Goal: Information Seeking & Learning: Learn about a topic

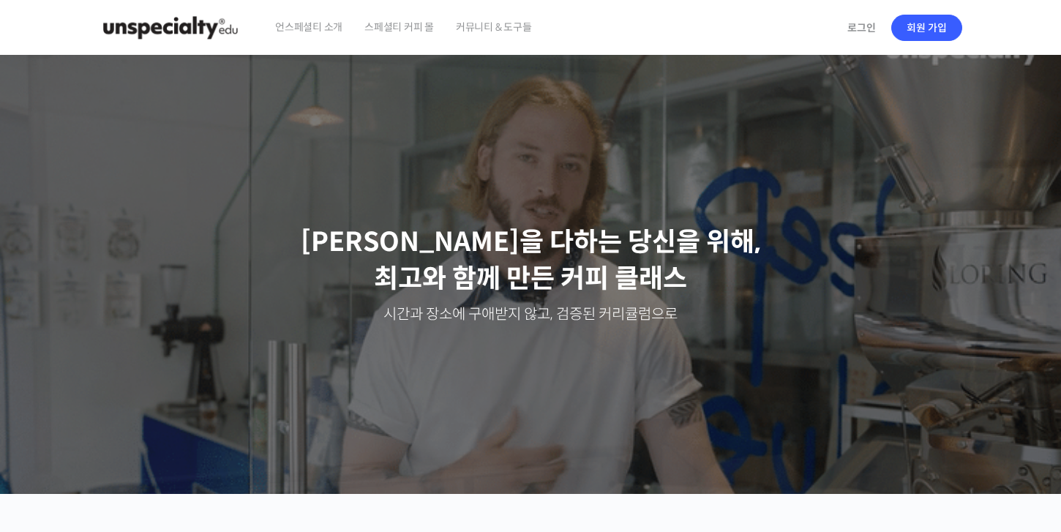
click at [303, 25] on span "언스페셜티 소개" at bounding box center [308, 27] width 67 height 56
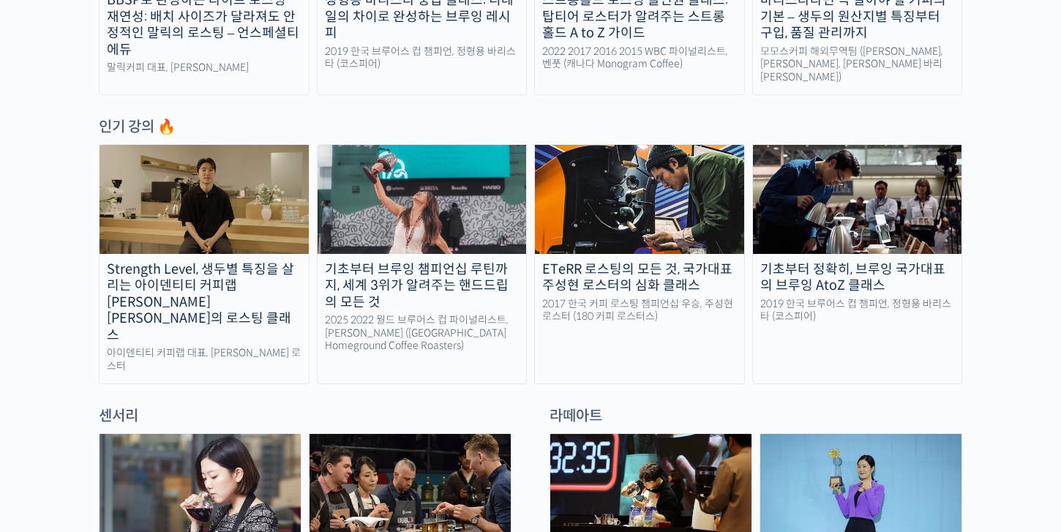
scroll to position [696, 0]
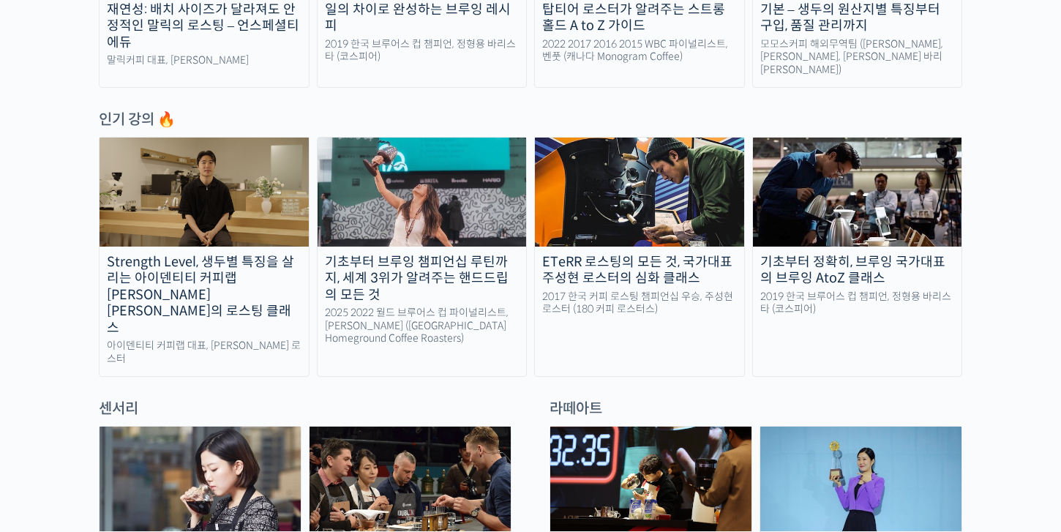
click at [667, 258] on div "ETeRR 로스팅의 모든 것, 국가대표 주성현 로스터의 심화 클래스" at bounding box center [639, 270] width 209 height 33
click at [149, 254] on div "Strength Level, 생두별 특징을 살리는 아이덴티티 커피랩 윤원균 대표의 로스팅 클래스" at bounding box center [203, 295] width 209 height 83
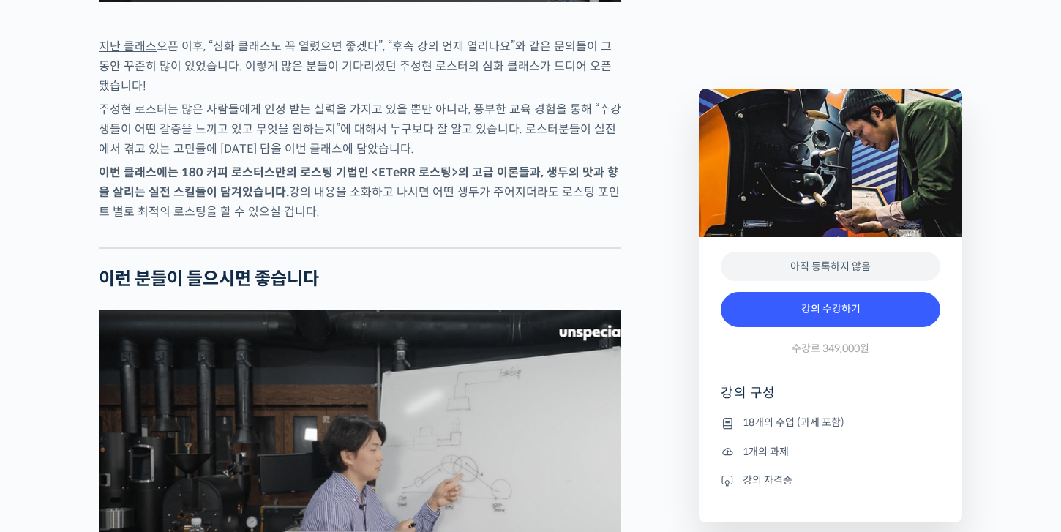
scroll to position [2257, 0]
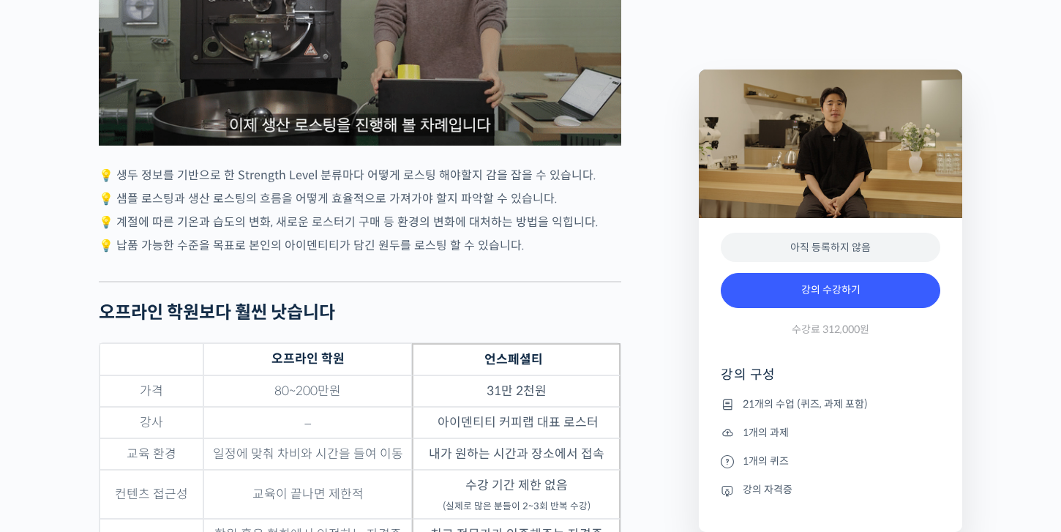
scroll to position [4369, 0]
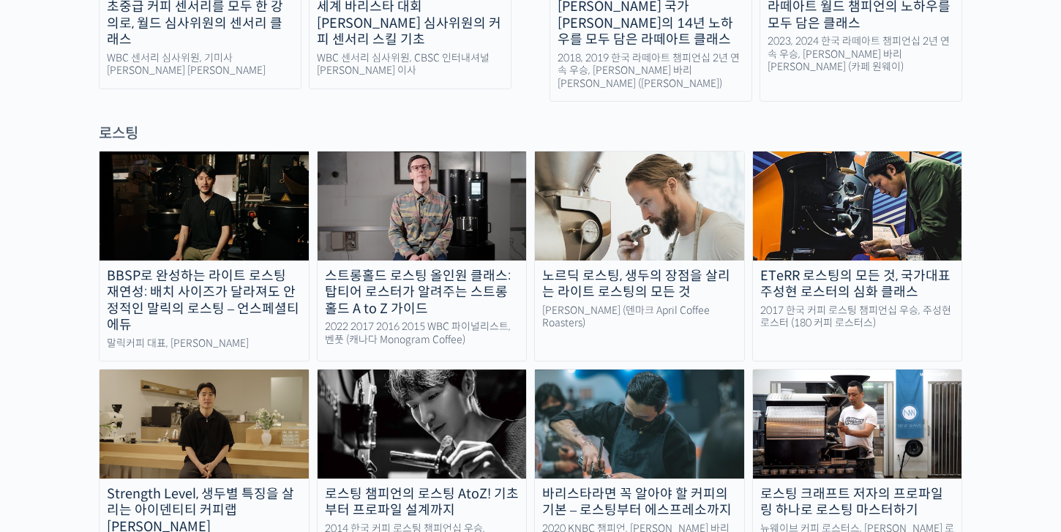
scroll to position [1233, 0]
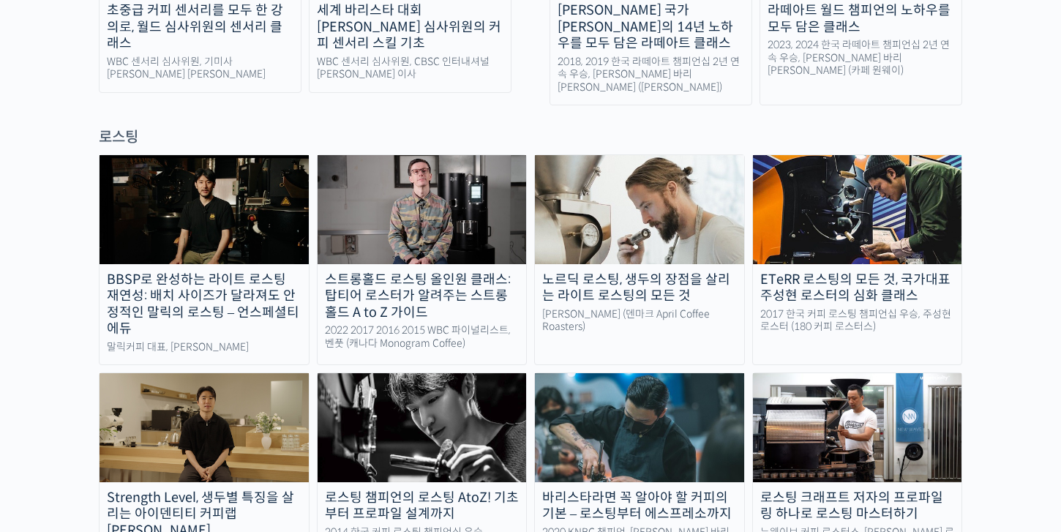
click at [197, 271] on div "BBSP로 완성하는 라이트 로스팅 재연성: 배치 사이즈가 달라져도 안정적인 말릭의 로스팅 – 언스페셜티 에듀" at bounding box center [203, 304] width 209 height 66
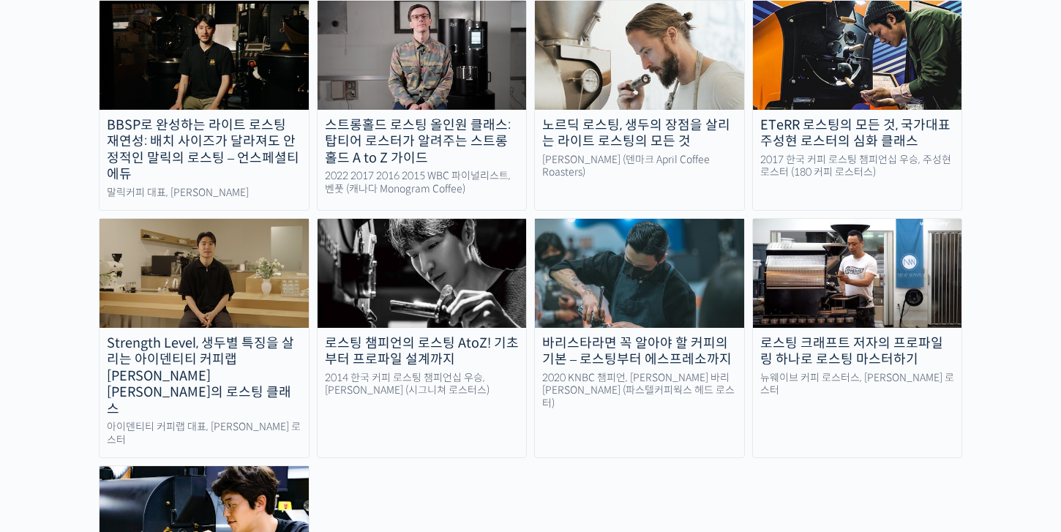
scroll to position [1390, 0]
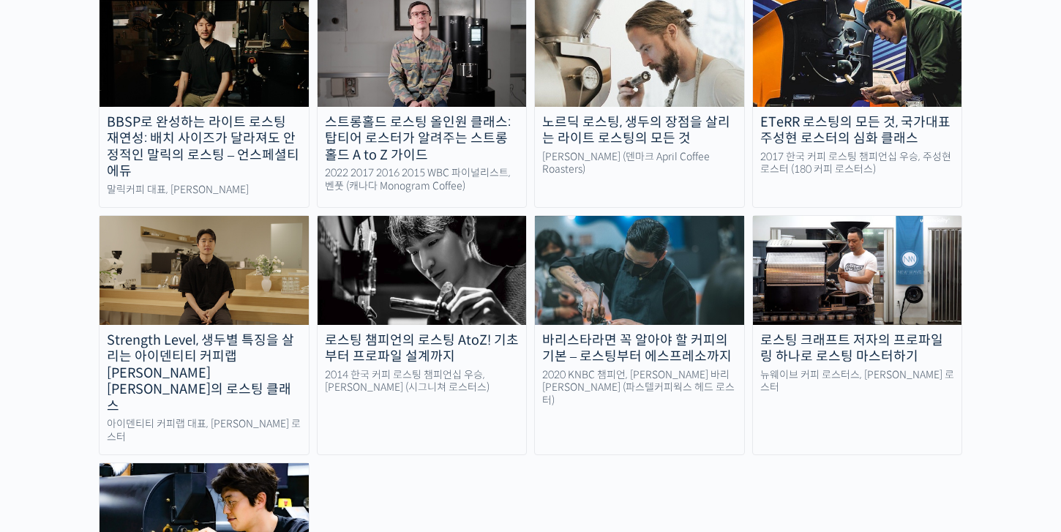
click at [605, 369] on div "2020 KNBC 챔피언, [PERSON_NAME] 바리[PERSON_NAME] (파스텔커피웍스 헤드 로스터)" at bounding box center [639, 388] width 209 height 39
click at [399, 233] on img at bounding box center [421, 270] width 209 height 108
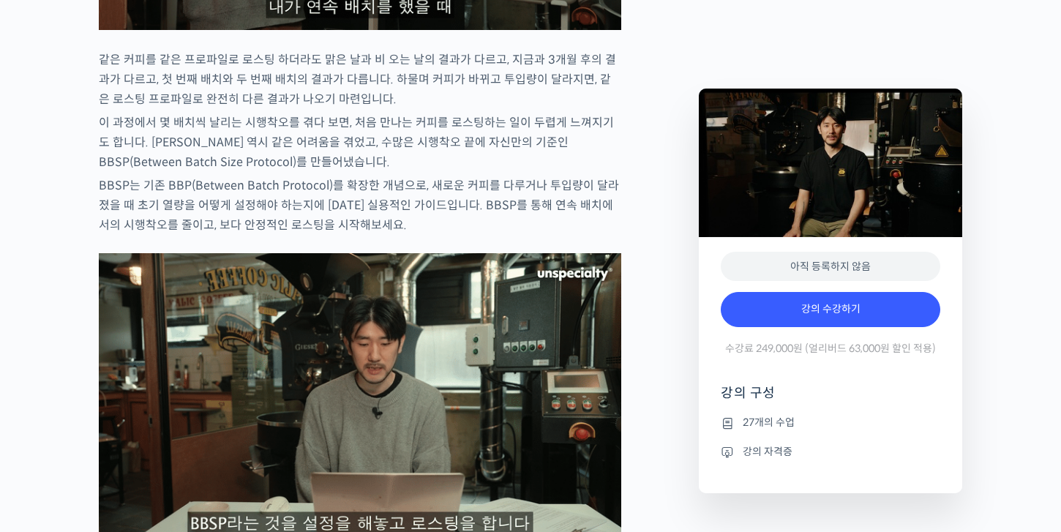
scroll to position [2304, 0]
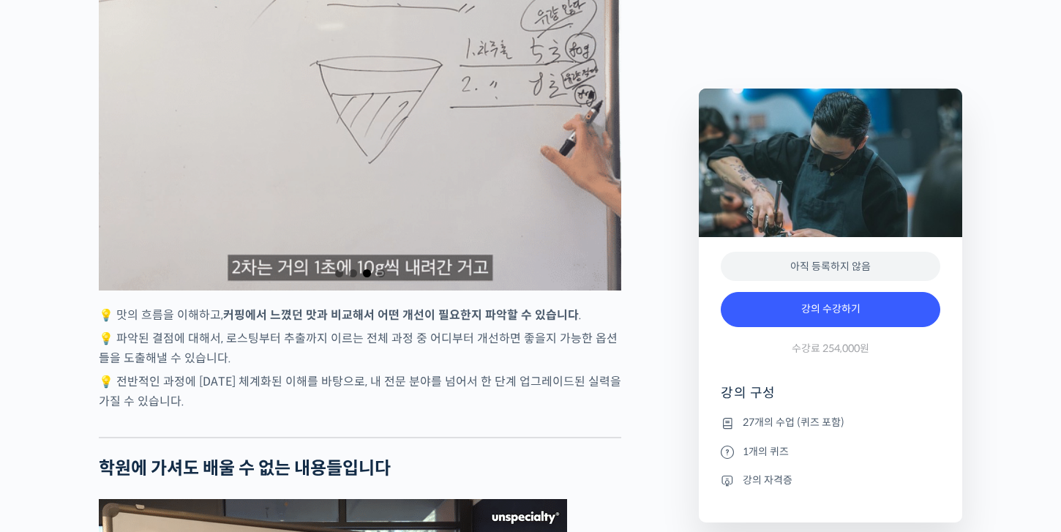
scroll to position [3268, 0]
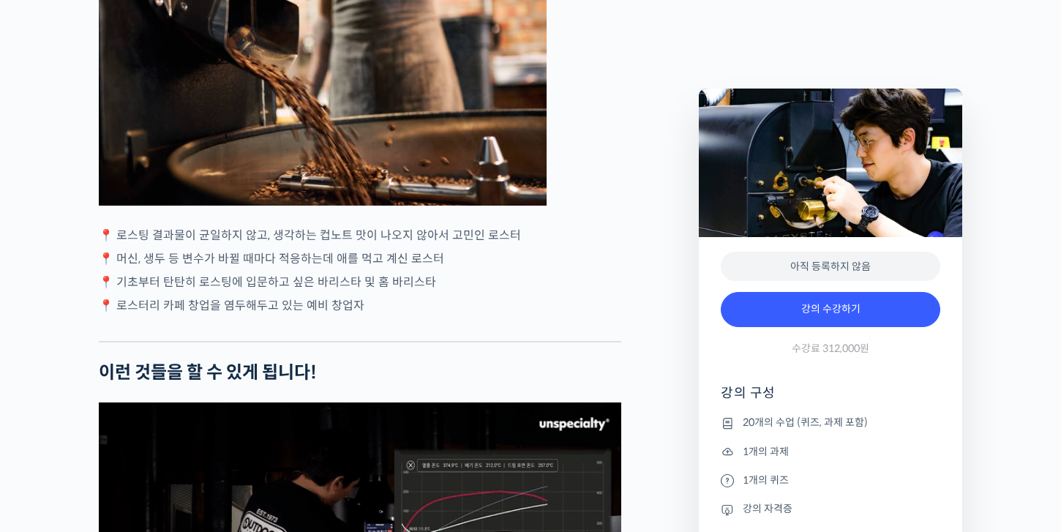
scroll to position [2603, 0]
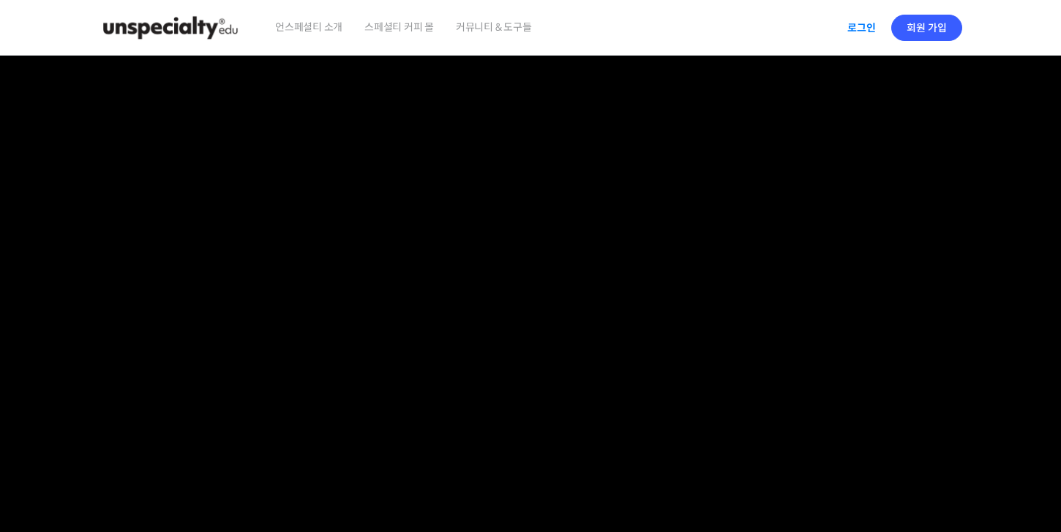
click at [857, 21] on link "로그인" at bounding box center [861, 28] width 46 height 34
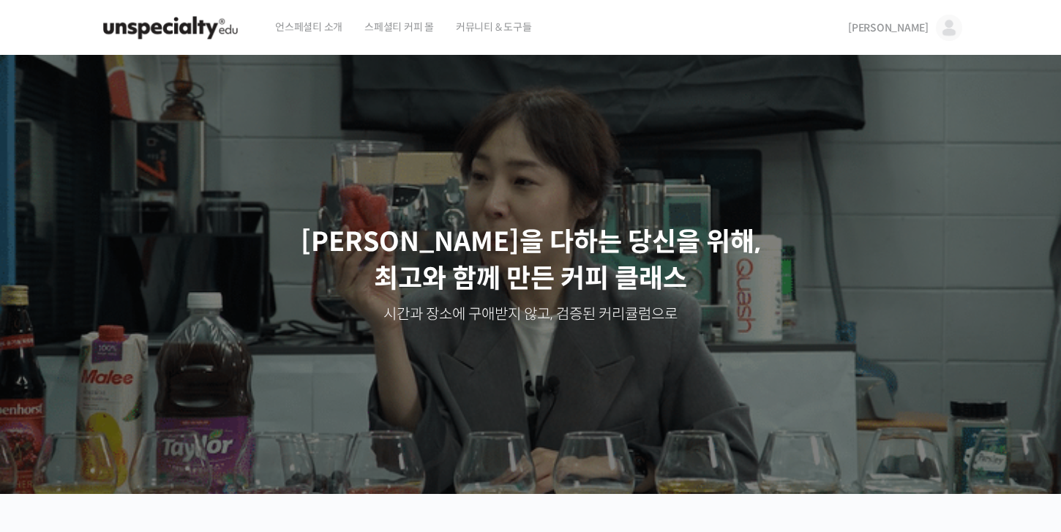
click at [950, 27] on img at bounding box center [949, 28] width 26 height 26
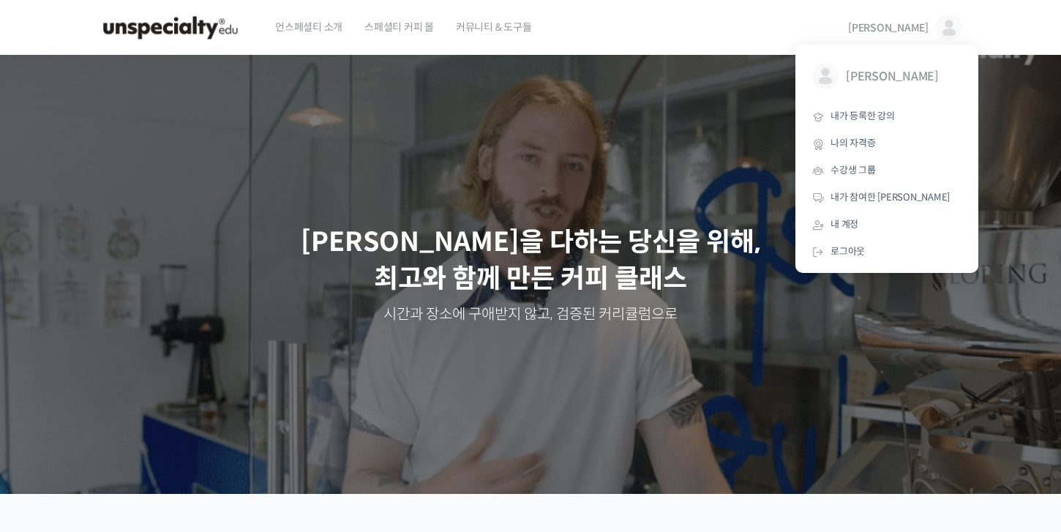
click at [625, 20] on div "언스페셜티 소개 스페셜티 커피 몰 커뮤니티 & 도구들" at bounding box center [548, 28] width 568 height 56
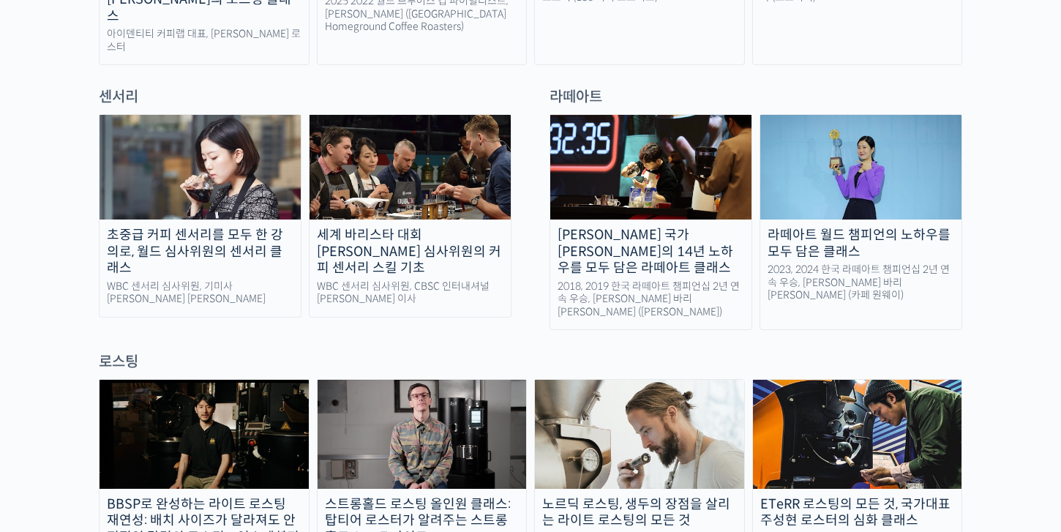
scroll to position [1017, 0]
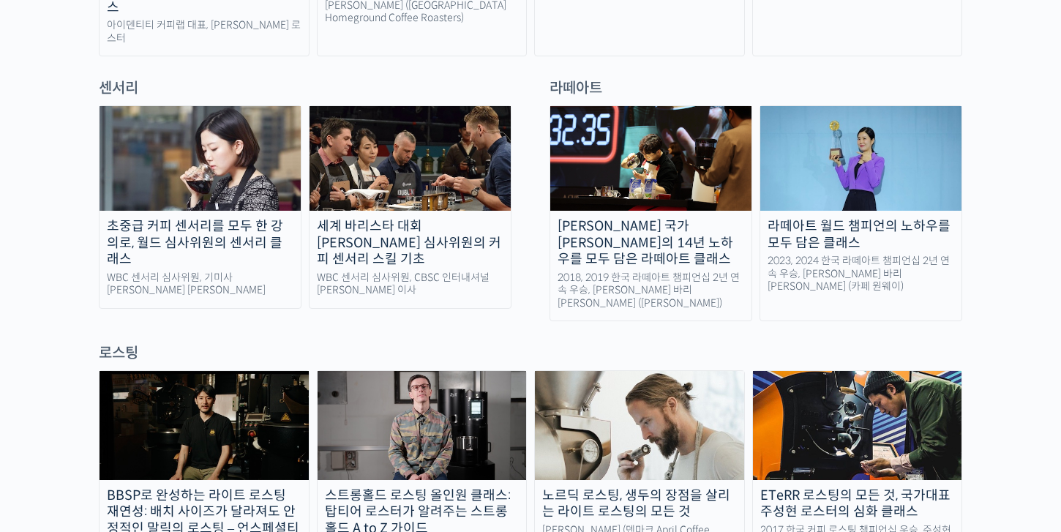
click at [130, 343] on div "로스팅" at bounding box center [530, 353] width 863 height 20
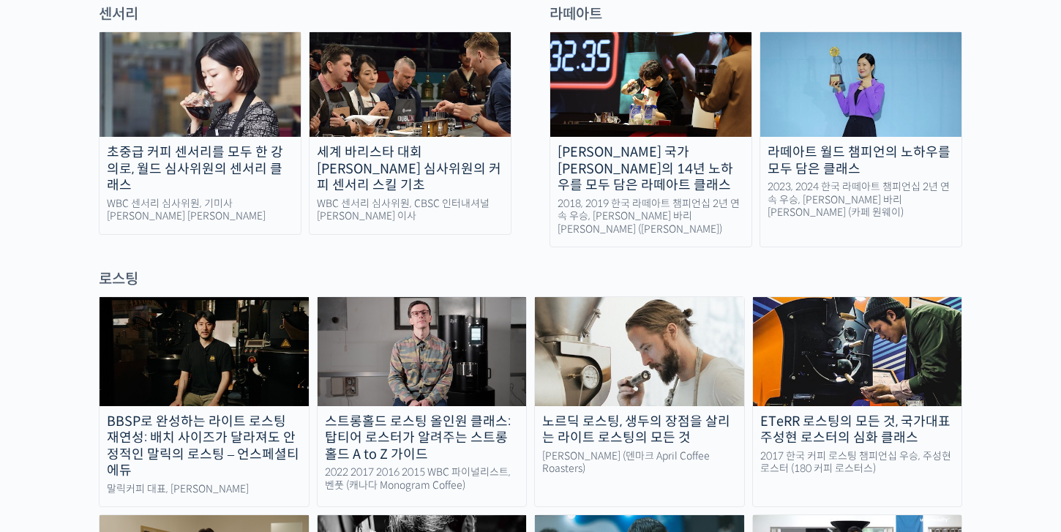
scroll to position [1094, 0]
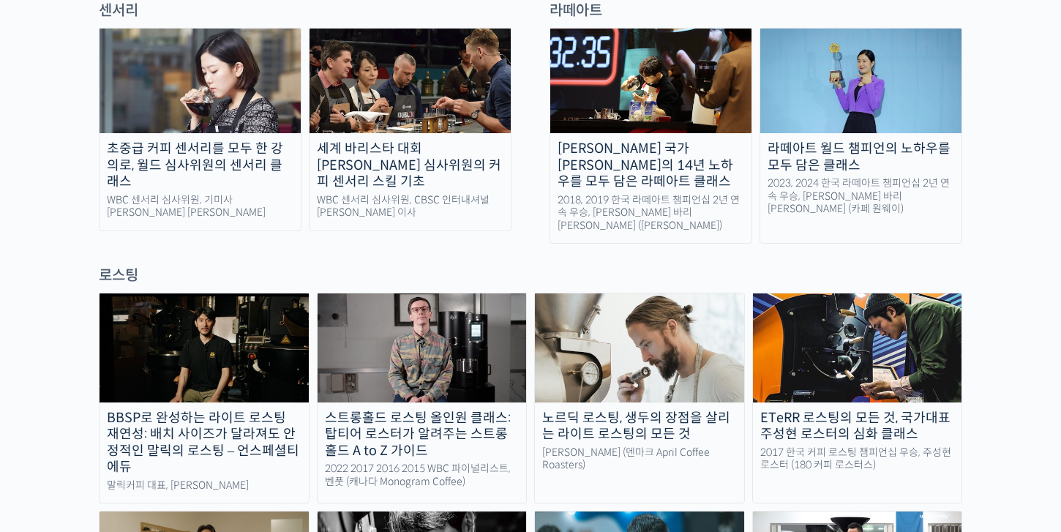
click at [782, 297] on img at bounding box center [857, 347] width 209 height 108
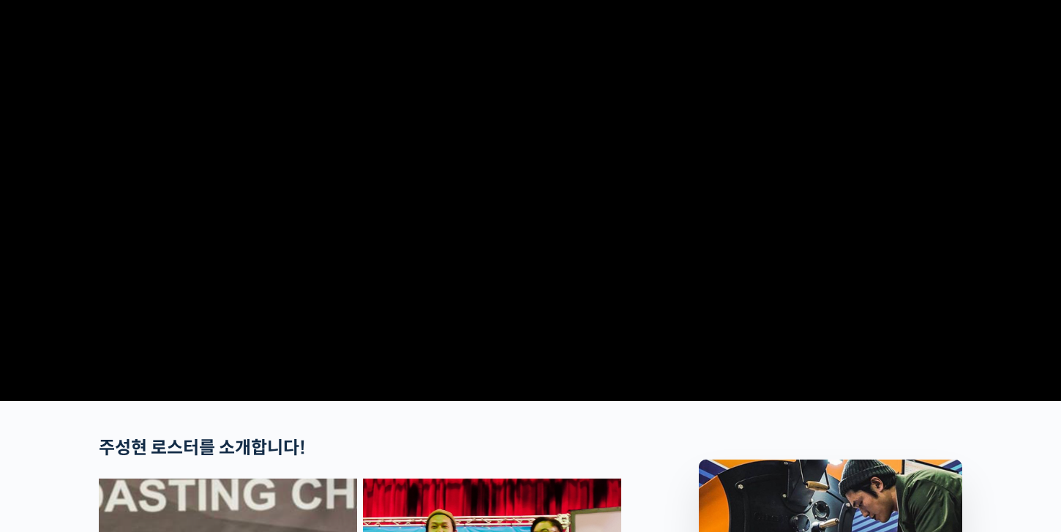
scroll to position [167, 0]
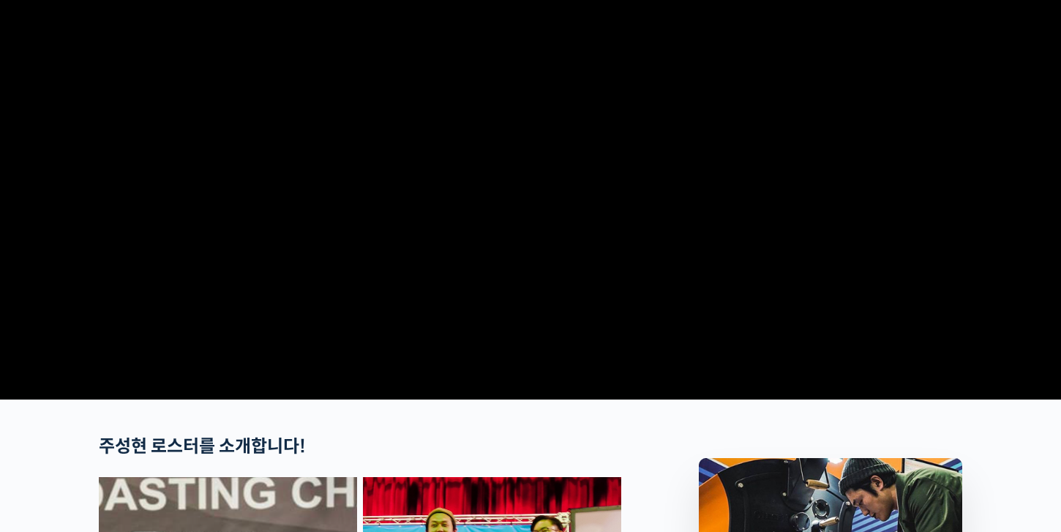
click at [666, 241] on video at bounding box center [530, 141] width 863 height 505
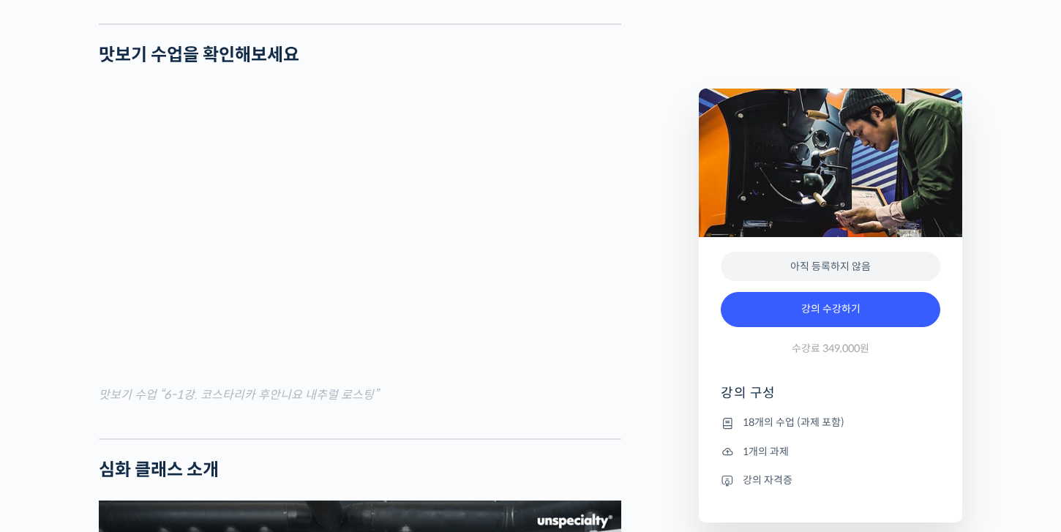
scroll to position [1496, 0]
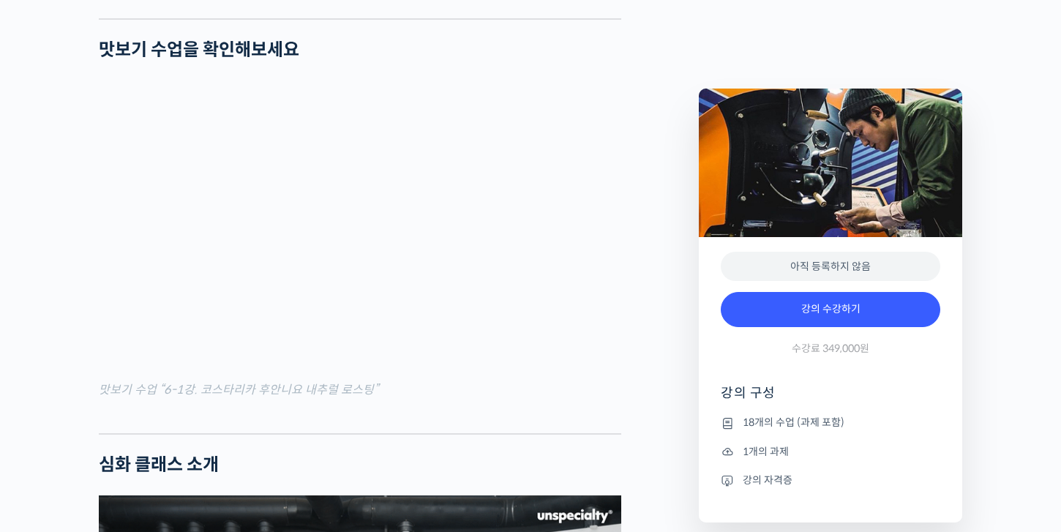
click at [477, 433] on div at bounding box center [360, 422] width 522 height 22
click at [376, 399] on figcaption "맛보기 수업 “6-1강. 코스타리카 후안니요 내추럴 로스팅”" at bounding box center [360, 390] width 522 height 20
click at [394, 399] on figcaption "맛보기 수업 “6-1강. 코스타리카 후안니요 내추럴 로스팅”" at bounding box center [360, 390] width 522 height 20
click at [429, 433] on div at bounding box center [360, 422] width 522 height 22
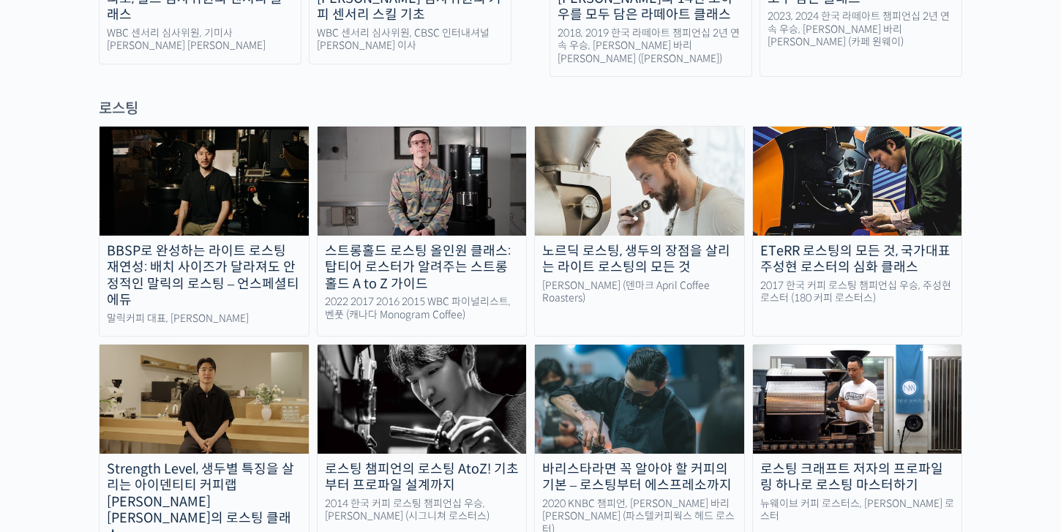
scroll to position [1289, 0]
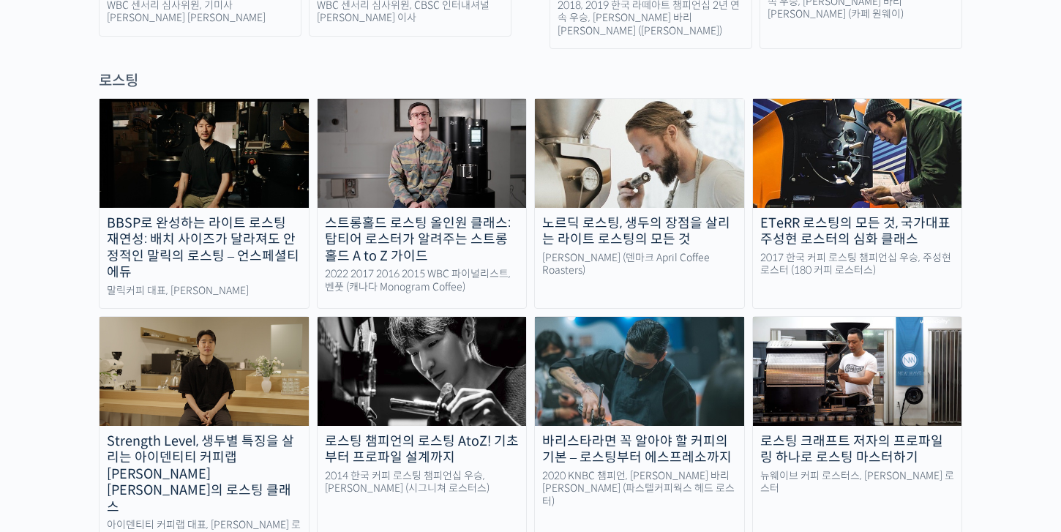
click at [481, 433] on div "로스팅 챔피언의 로스팅 AtoZ! 기초부터 프로파일 설계까지" at bounding box center [421, 449] width 209 height 33
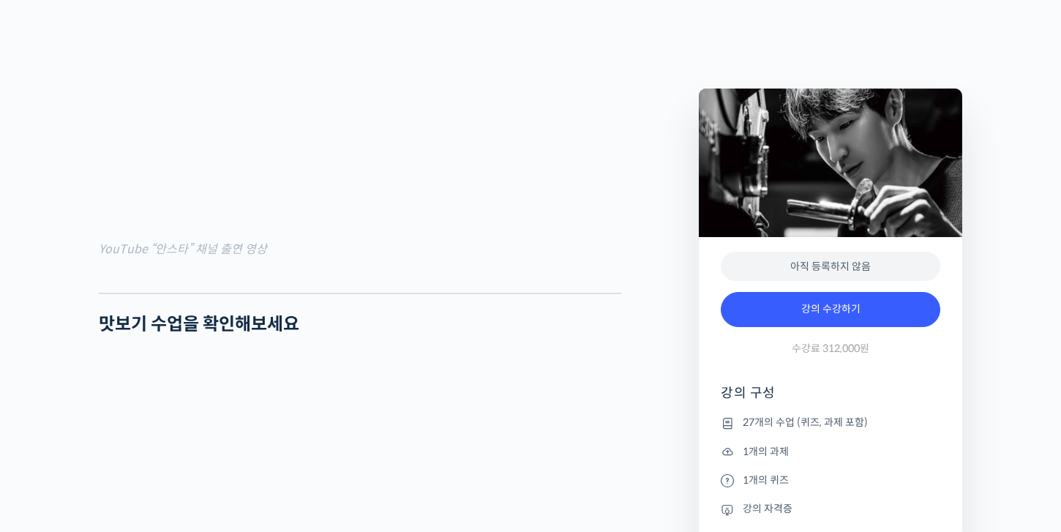
scroll to position [1402, 0]
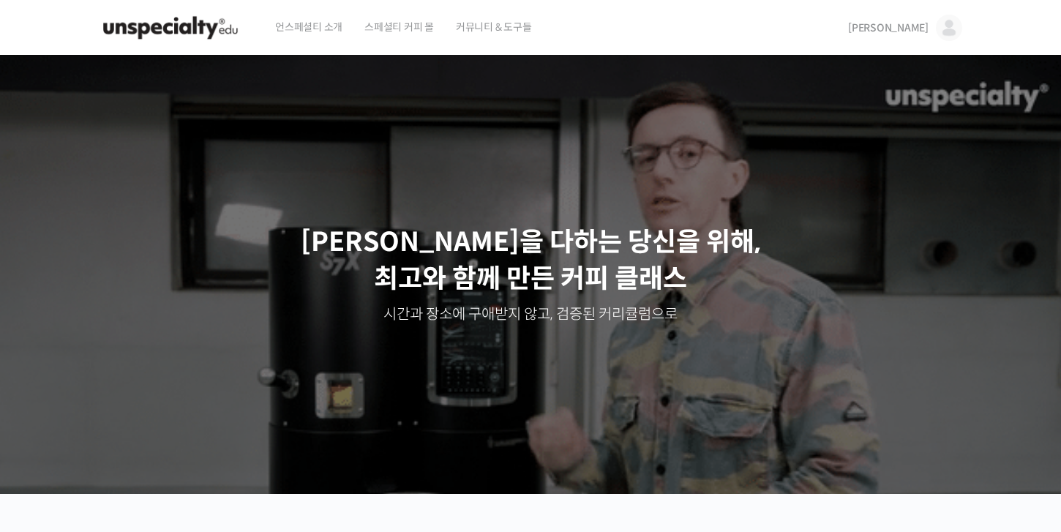
click at [945, 30] on img at bounding box center [949, 28] width 26 height 26
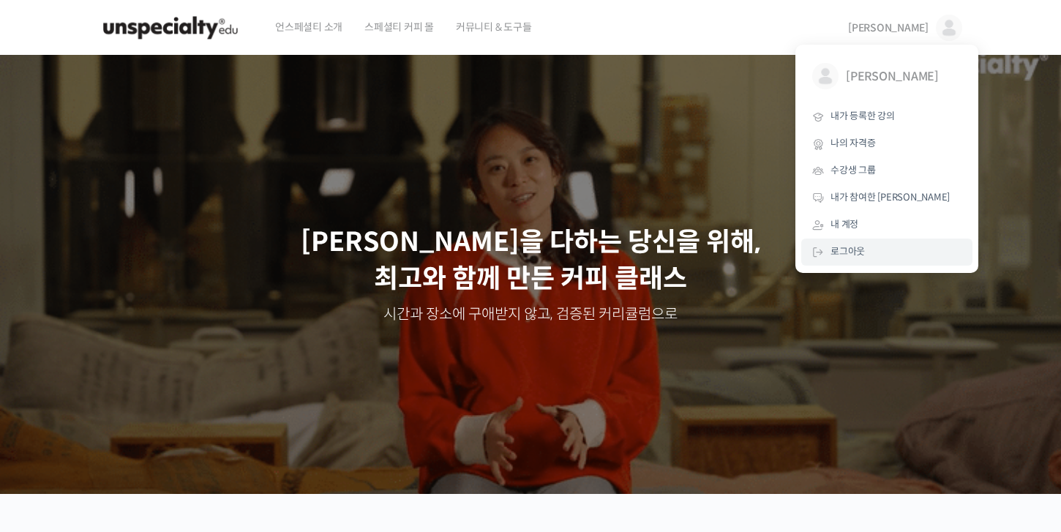
click at [869, 244] on link "로그아웃" at bounding box center [886, 251] width 171 height 27
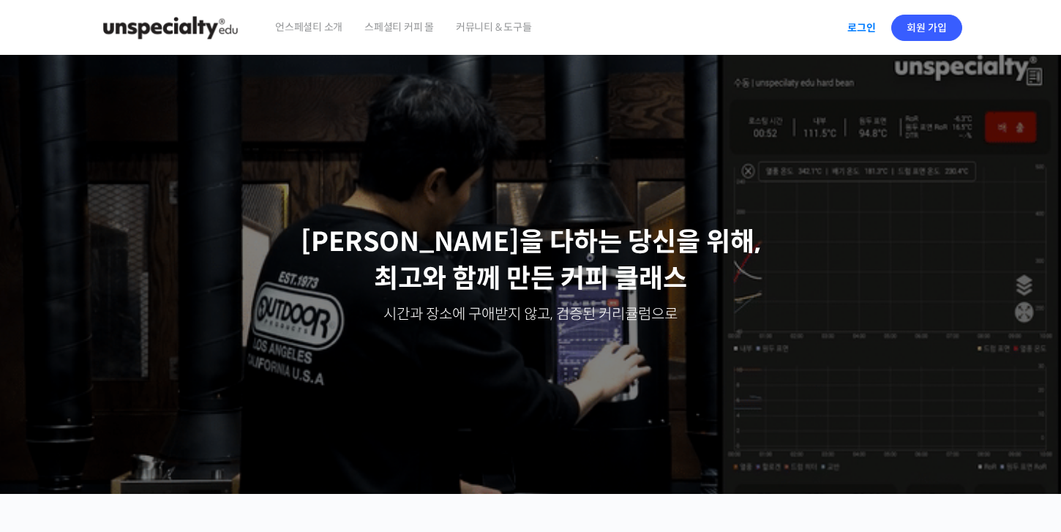
click at [877, 31] on link "로그인" at bounding box center [861, 28] width 46 height 34
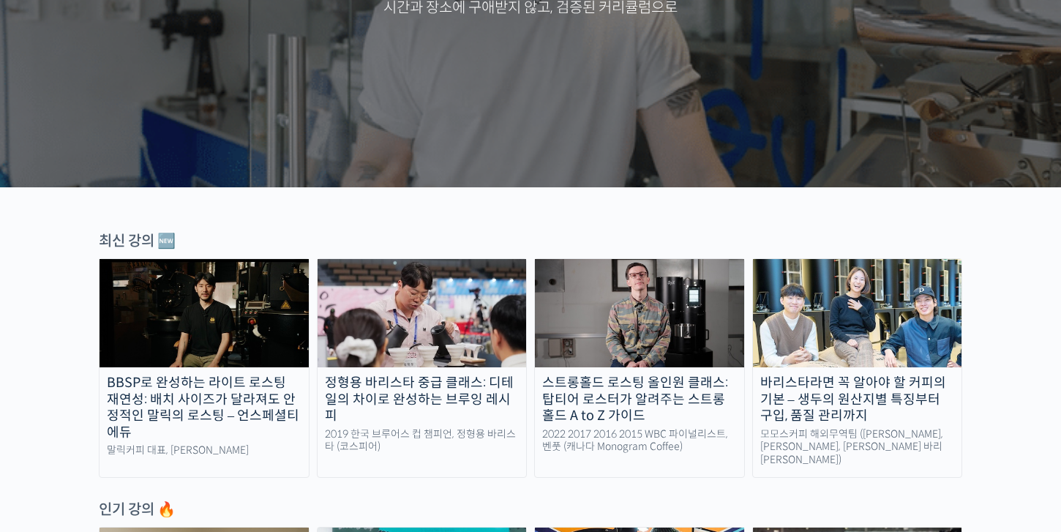
scroll to position [407, 0]
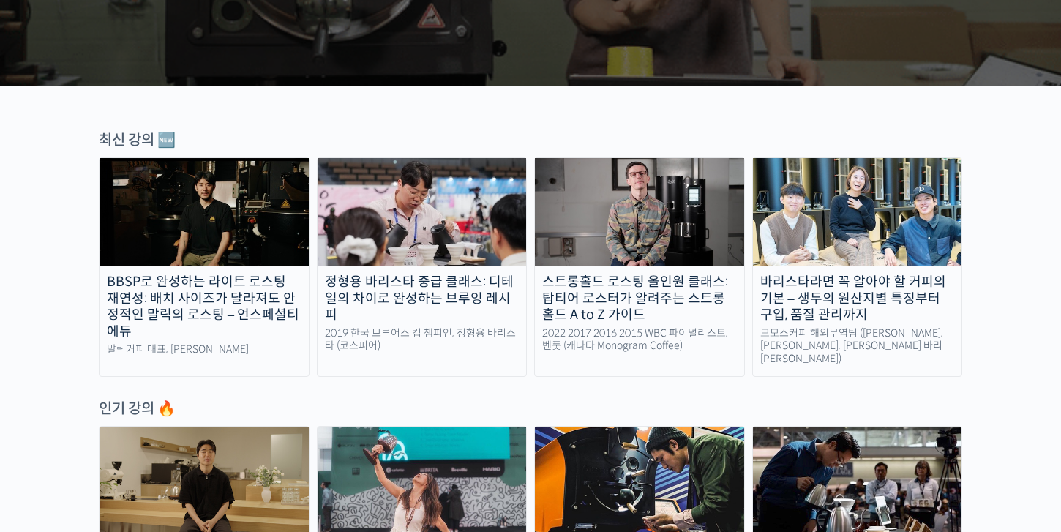
click at [454, 327] on div "2019 한국 브루어스 컵 챔피언, 정형용 바리스타 (코스피어)" at bounding box center [421, 340] width 209 height 26
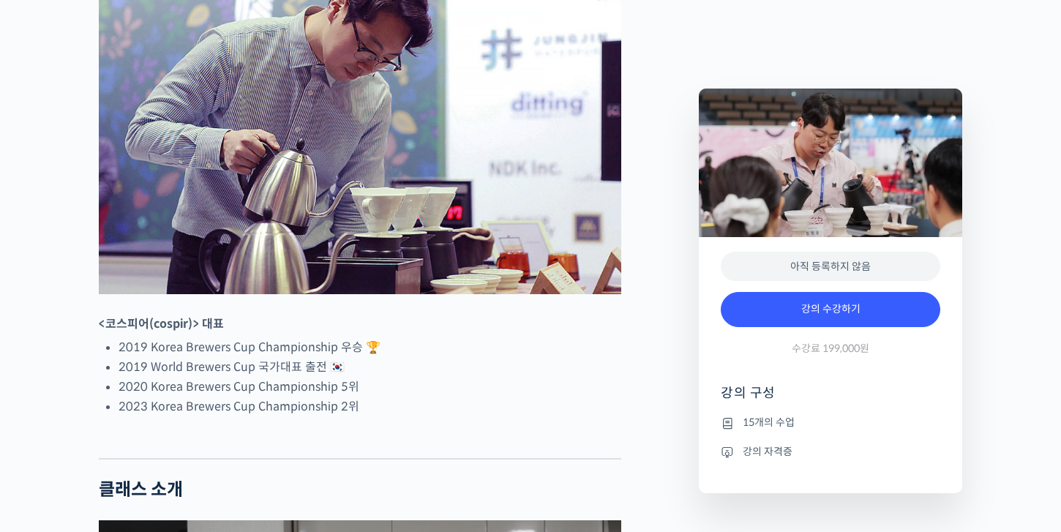
scroll to position [750, 0]
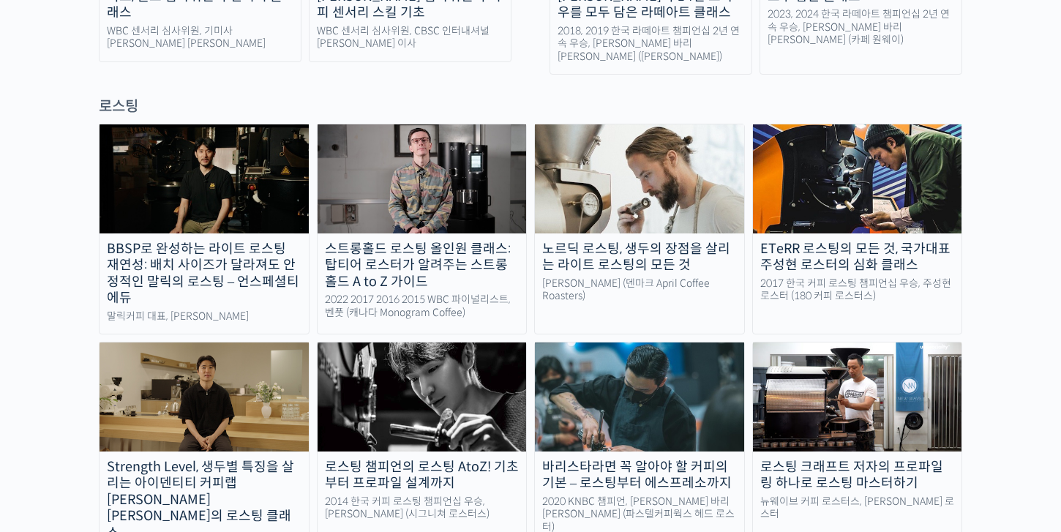
scroll to position [1267, 0]
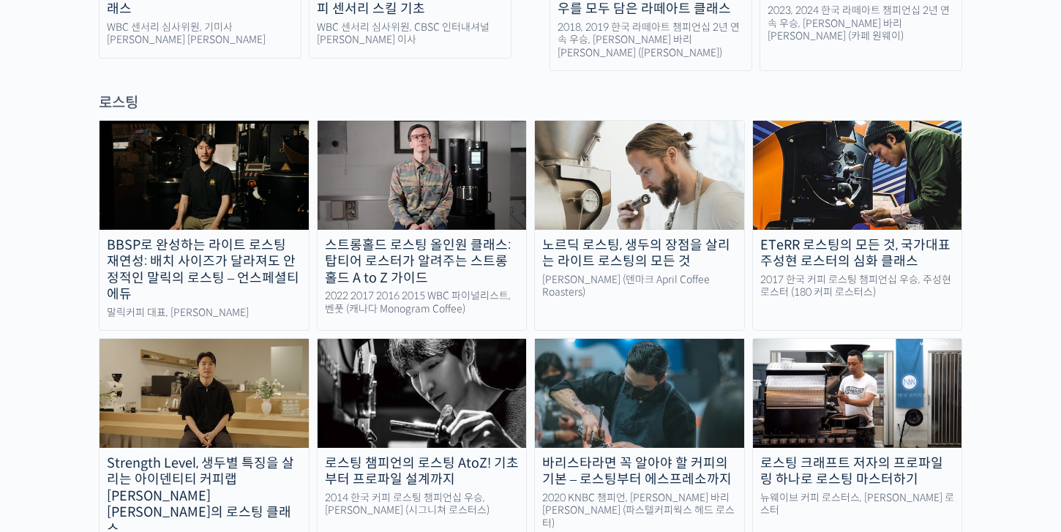
click at [235, 353] on img at bounding box center [203, 393] width 209 height 108
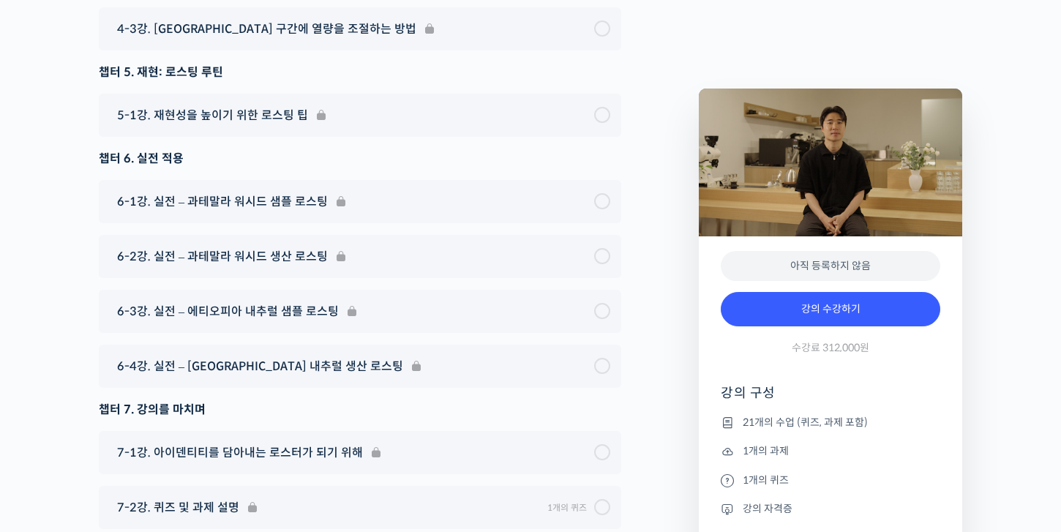
scroll to position [8644, 0]
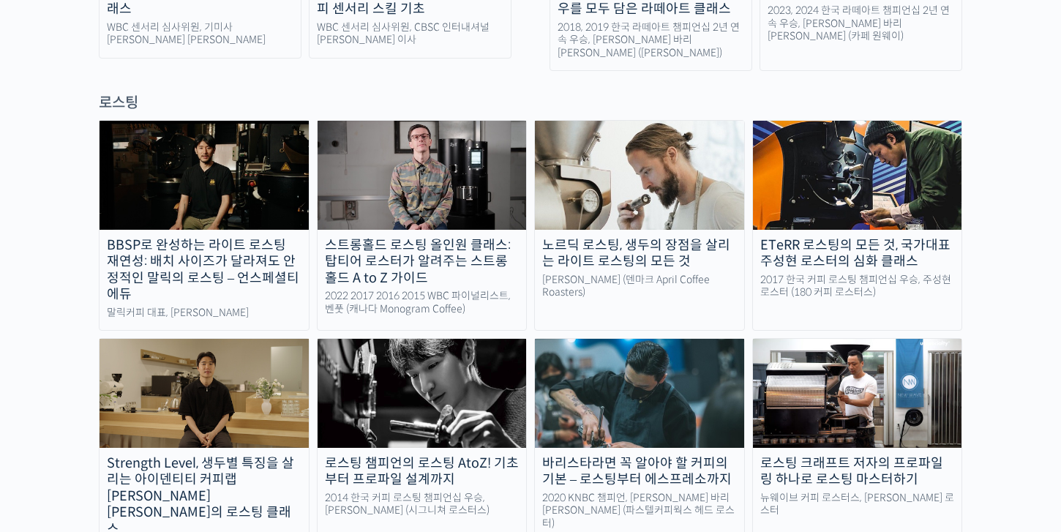
click at [860, 455] on div "로스팅 크래프트 저자의 프로파일링 하나로 로스팅 마스터하기" at bounding box center [857, 471] width 209 height 33
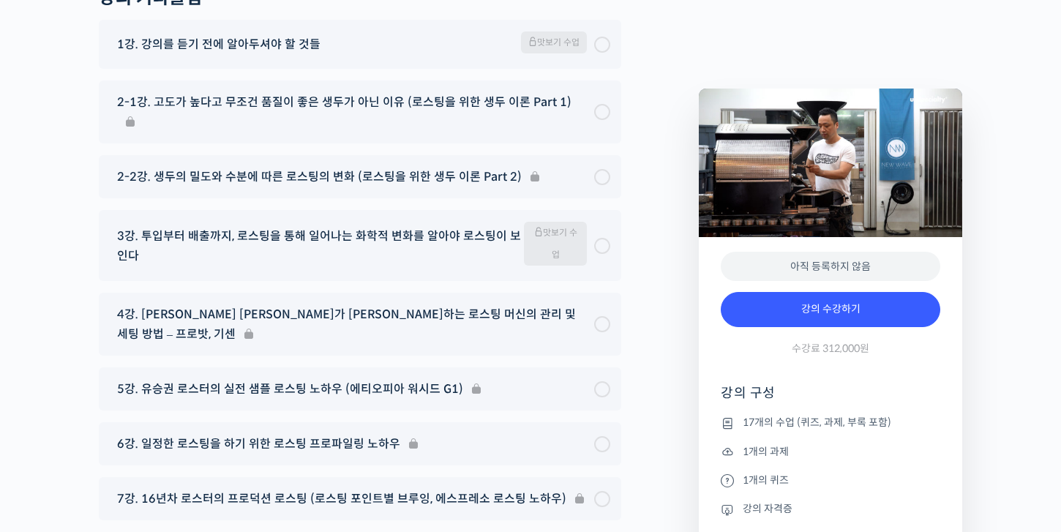
scroll to position [7551, 0]
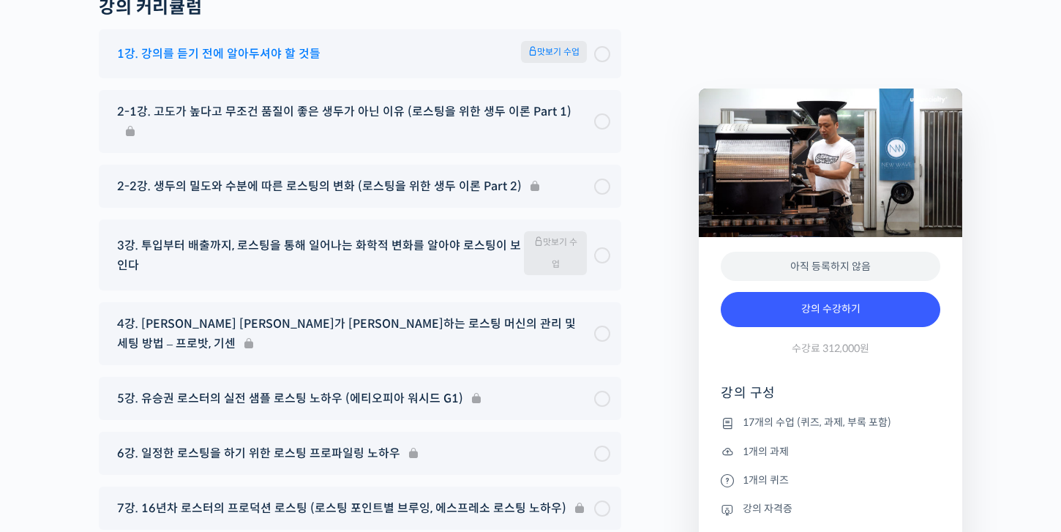
click at [569, 42] on span "맛보기 수업" at bounding box center [554, 52] width 66 height 22
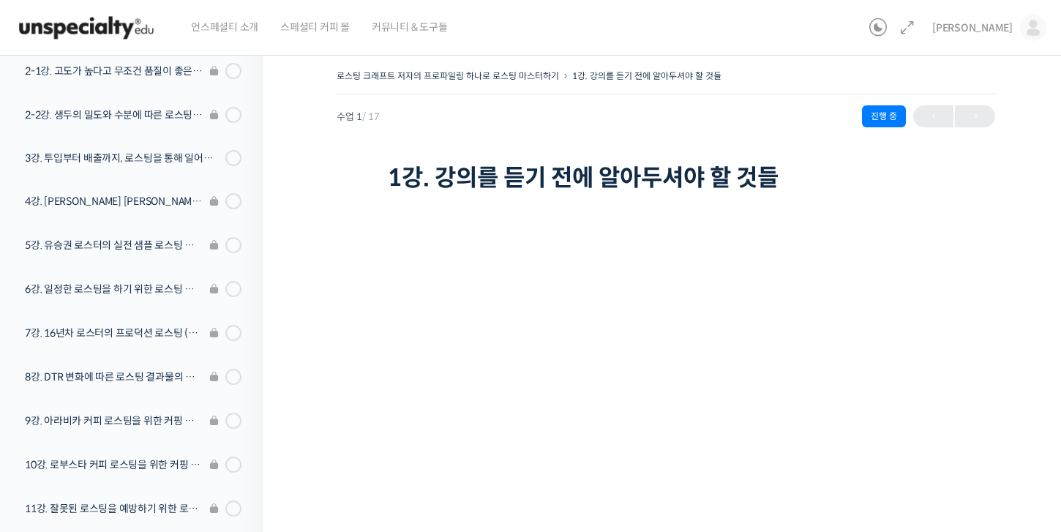
scroll to position [240, 0]
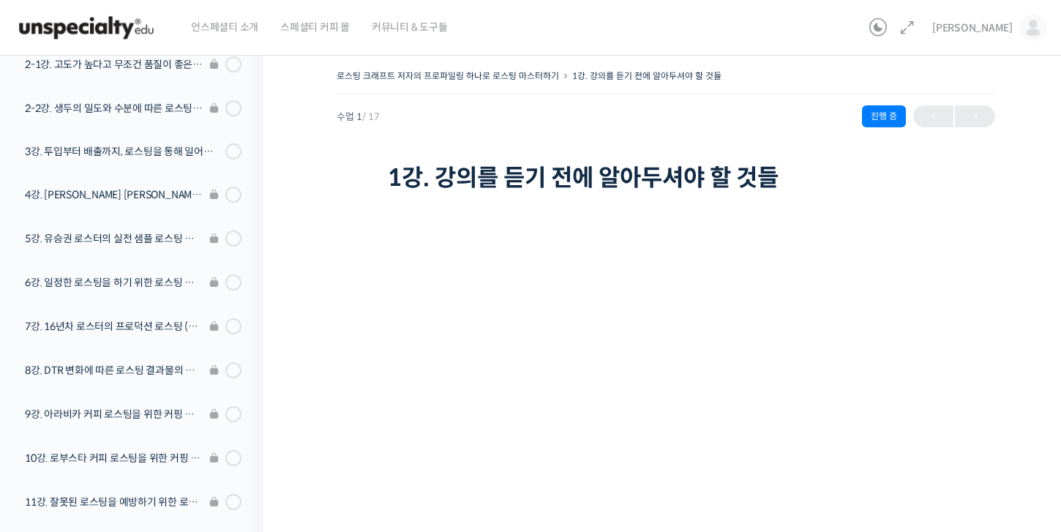
click at [179, 287] on li "6강. 일정한 로스팅을 하기 위한 로스팅 프로파일링 노하우" at bounding box center [128, 285] width 271 height 44
